Goal: Task Accomplishment & Management: Manage account settings

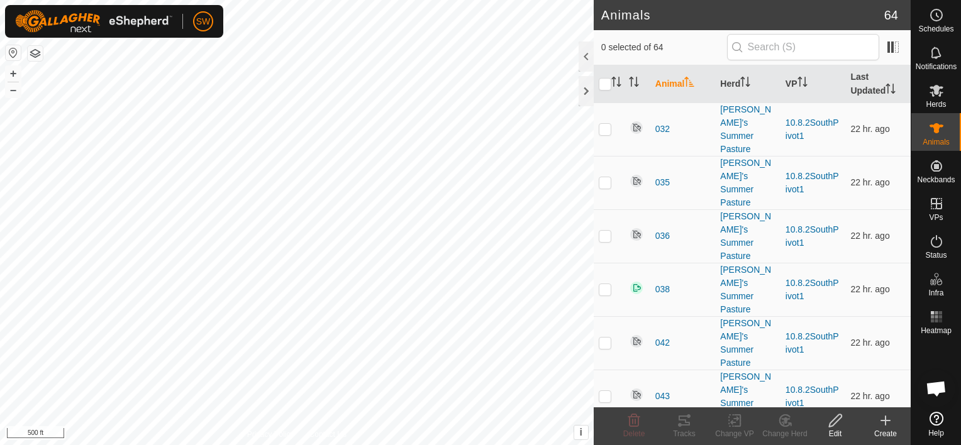
scroll to position [8434, 0]
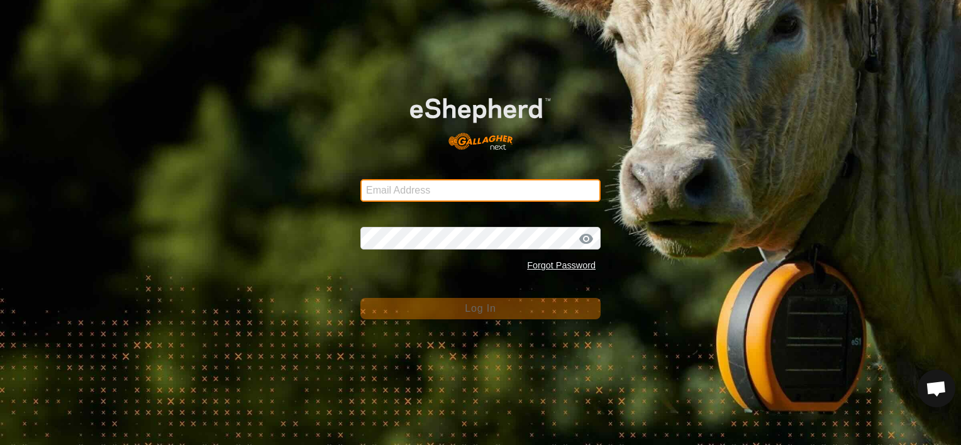
type input "[EMAIL_ADDRESS][DOMAIN_NAME]"
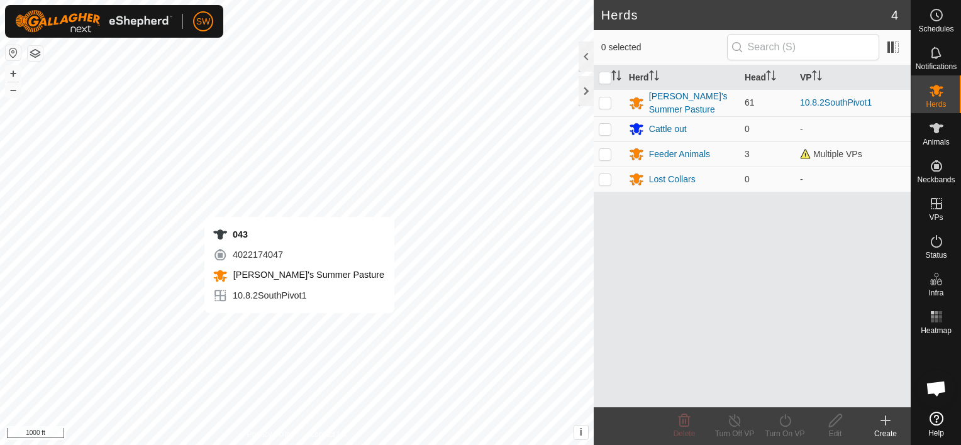
scroll to position [8434, 0]
click at [15, 74] on button "+" at bounding box center [13, 73] width 15 height 15
click at [14, 75] on button "+" at bounding box center [13, 73] width 15 height 15
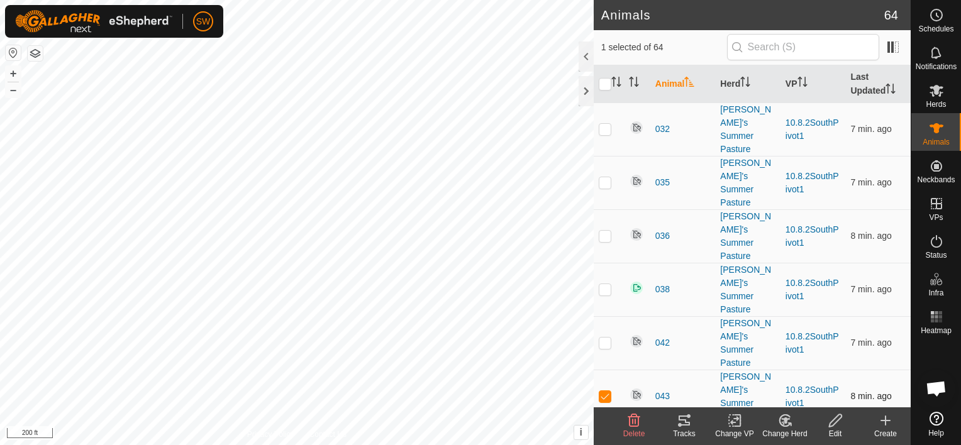
click at [604, 391] on p-checkbox at bounding box center [604, 396] width 13 height 10
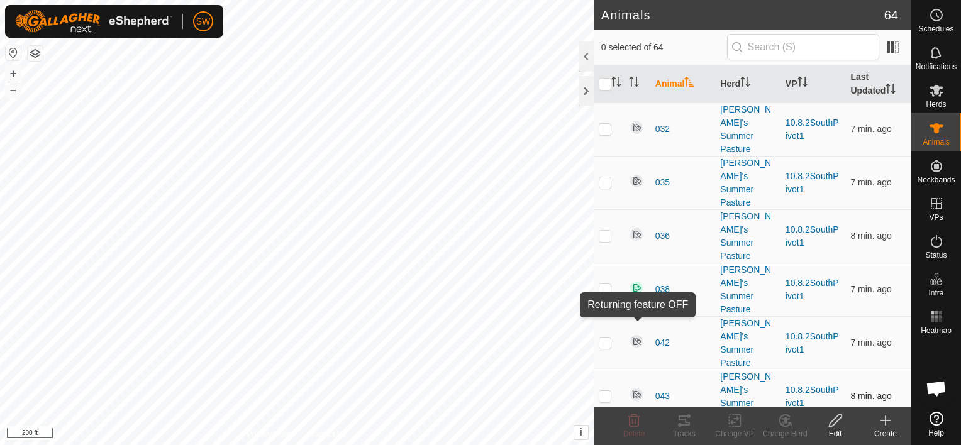
click at [635, 387] on img at bounding box center [636, 394] width 15 height 15
click at [634, 387] on img at bounding box center [636, 394] width 15 height 15
click at [604, 391] on p-checkbox at bounding box center [604, 396] width 13 height 10
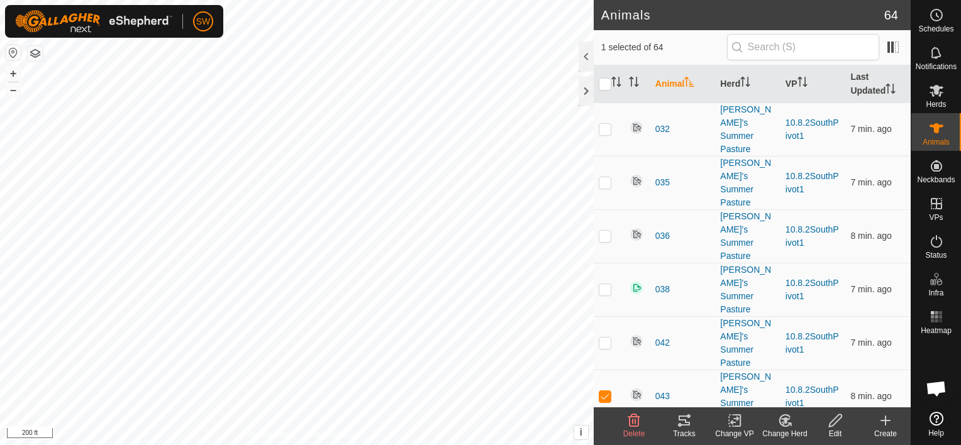
click at [830, 422] on icon at bounding box center [835, 420] width 13 height 13
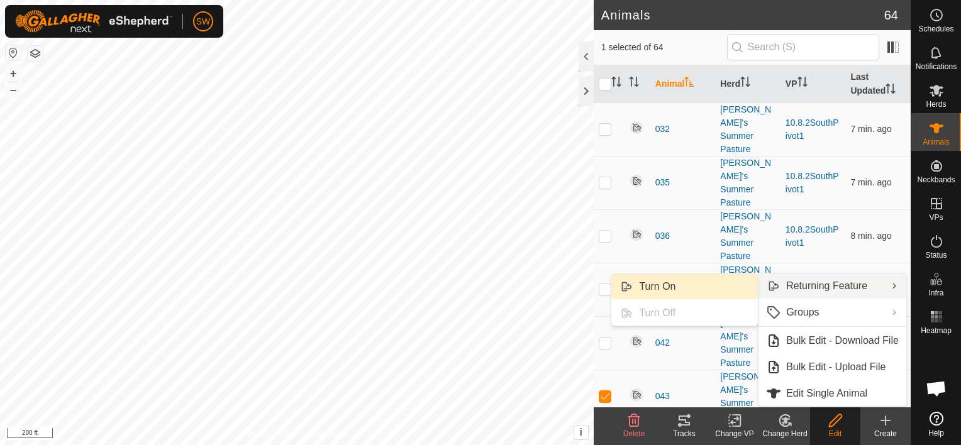
click at [699, 284] on link "Turn On" at bounding box center [684, 286] width 146 height 25
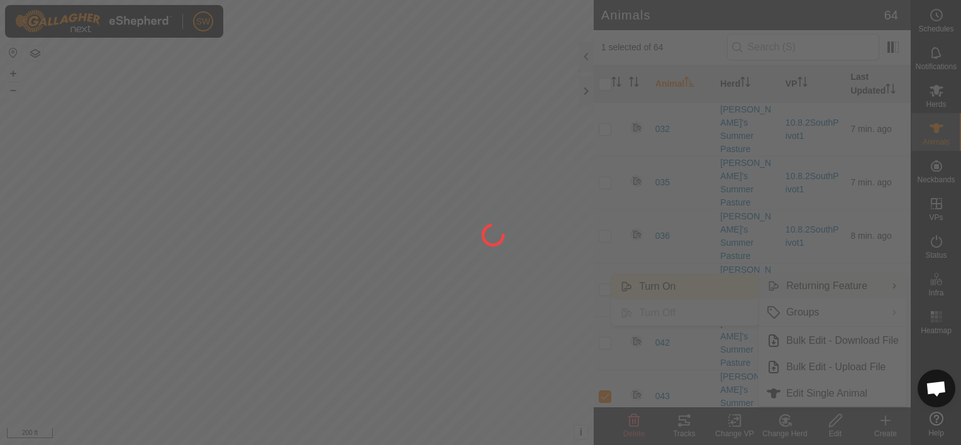
checkbox input "false"
